Goal: Navigation & Orientation: Understand site structure

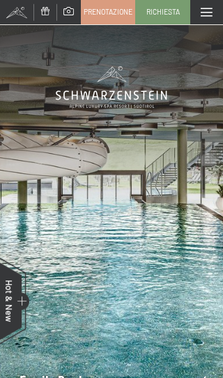
click at [213, 8] on div "Menu" at bounding box center [206, 12] width 33 height 24
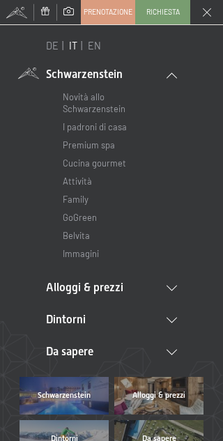
scroll to position [76, 0]
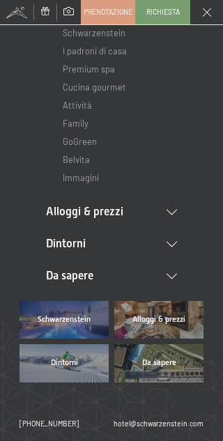
click at [171, 206] on li "Alloggi & prezzi Servizi inclusi Camere & prezzi Lista Offerte Lista Prezzi per…" at bounding box center [111, 211] width 131 height 15
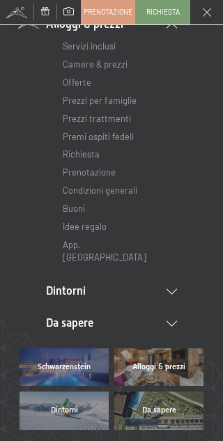
scroll to position [265, 0]
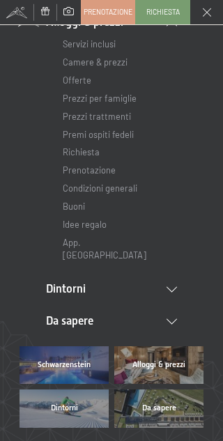
click at [174, 281] on li "Dintorni Aurina Ski & Winter Sci Scuola di sci Trekking in estate Escursioni Bi…" at bounding box center [111, 288] width 131 height 15
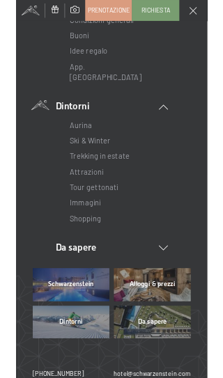
scroll to position [0, 0]
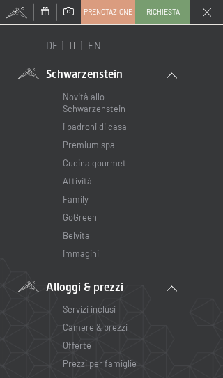
click at [10, 14] on span at bounding box center [16, 12] width 33 height 24
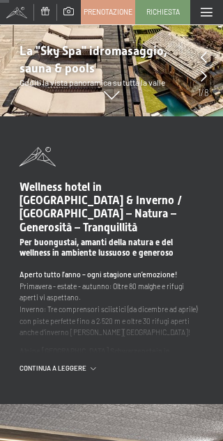
scroll to position [263, 0]
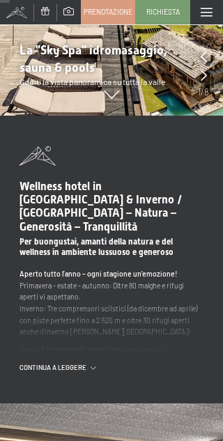
click at [79, 363] on span "continua a leggere" at bounding box center [55, 367] width 71 height 9
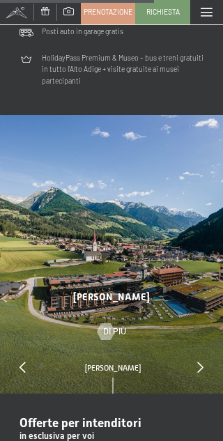
scroll to position [2949, 0]
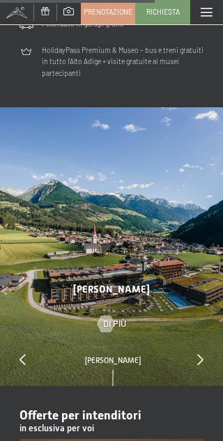
click at [202, 354] on div at bounding box center [200, 360] width 6 height 13
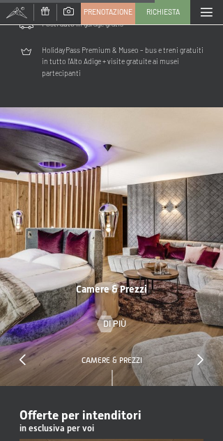
click at [201, 354] on icon at bounding box center [200, 359] width 6 height 11
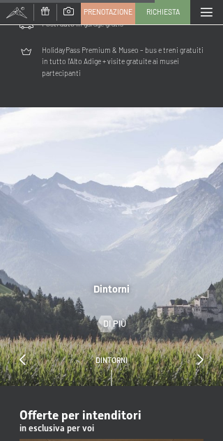
click at [113, 318] on span "Di più" at bounding box center [114, 324] width 23 height 13
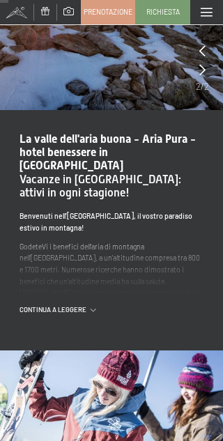
scroll to position [141, 0]
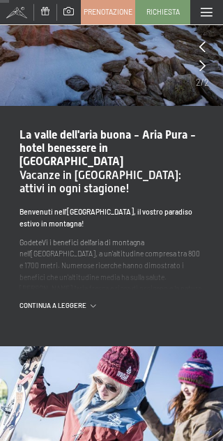
click at [86, 301] on span "continua a leggere" at bounding box center [55, 305] width 71 height 9
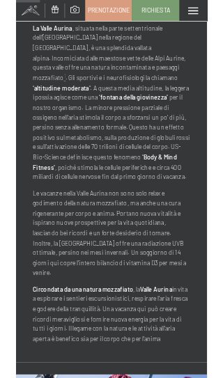
scroll to position [0, 0]
